Goal: Information Seeking & Learning: Learn about a topic

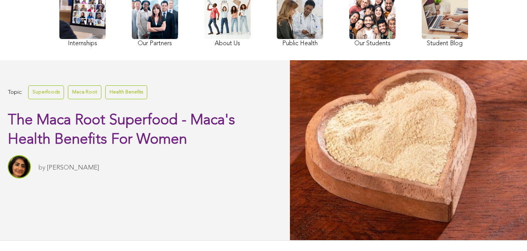
scroll to position [86, 0]
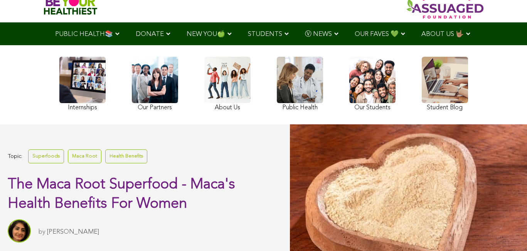
click at [59, 108] on link at bounding box center [82, 85] width 46 height 56
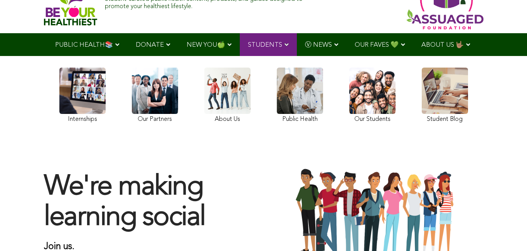
scroll to position [24, 0]
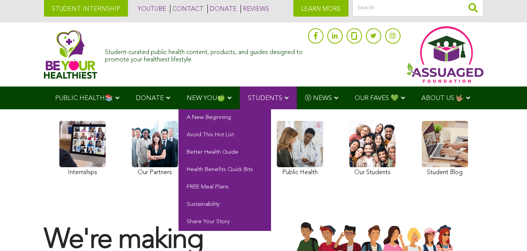
click at [187, 99] on span "NEW YOU🍏" at bounding box center [206, 98] width 39 height 7
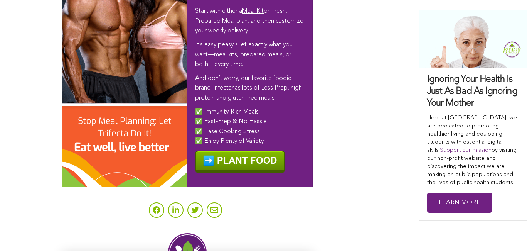
scroll to position [5515, 0]
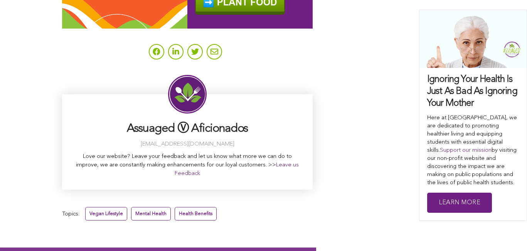
click at [175, 220] on link "Health Benefits" at bounding box center [196, 213] width 42 height 13
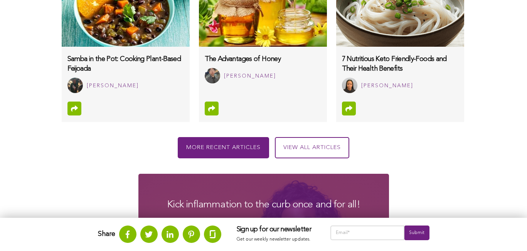
scroll to position [925, 0]
